Goal: Task Accomplishment & Management: Use online tool/utility

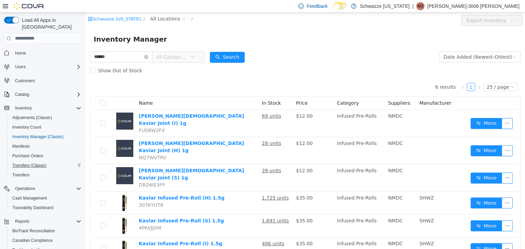
scroll to position [48, 0]
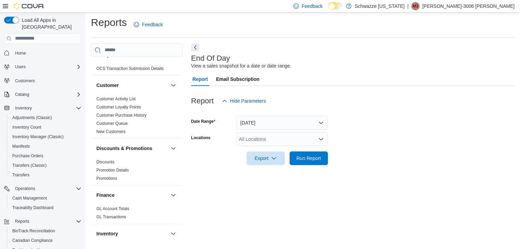
scroll to position [52, 0]
click at [257, 138] on div "All Locations" at bounding box center [282, 140] width 92 height 14
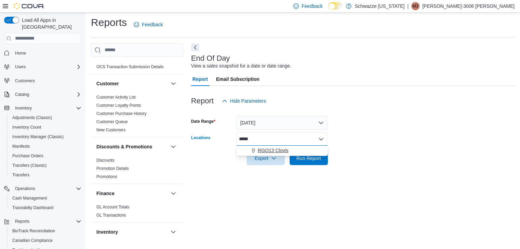
type input "*****"
click at [263, 152] on span "RGO13 Clovis" at bounding box center [273, 150] width 30 height 7
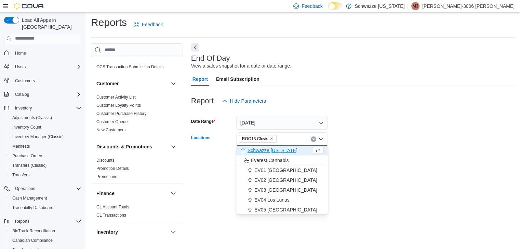
click at [348, 143] on form "Date Range [DATE] Locations RGO13 [GEOGRAPHIC_DATA] Combo box. Selected. RGO13 …" at bounding box center [352, 136] width 323 height 57
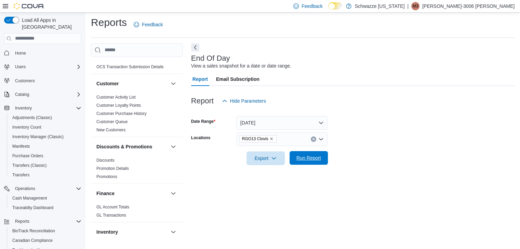
click at [316, 154] on span "Run Report" at bounding box center [308, 158] width 30 height 14
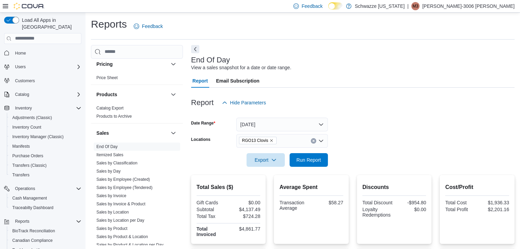
scroll to position [439, 0]
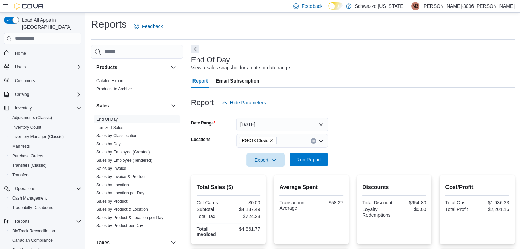
click at [304, 161] on span "Run Report" at bounding box center [308, 159] width 25 height 7
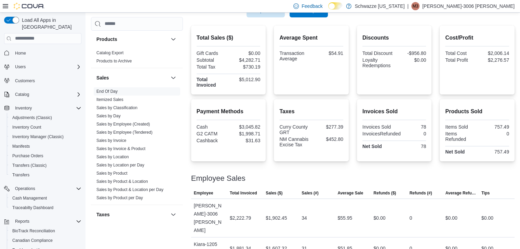
scroll to position [194, 0]
